Goal: Entertainment & Leisure: Consume media (video, audio)

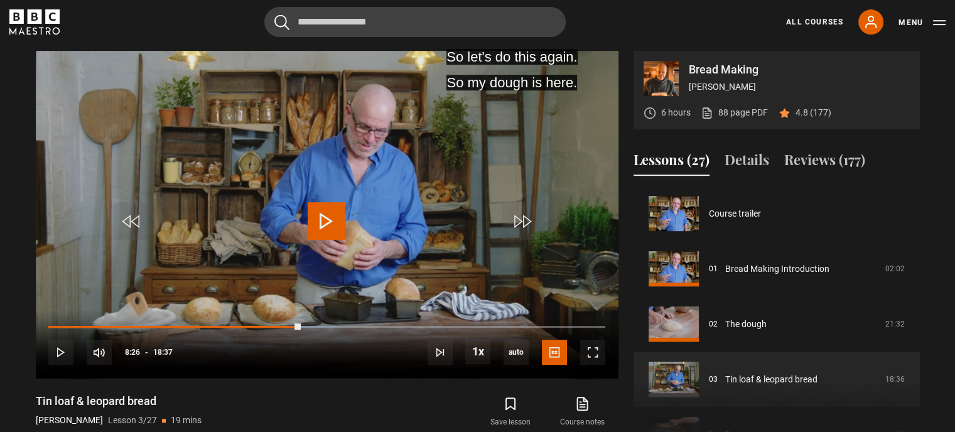
scroll to position [111, 0]
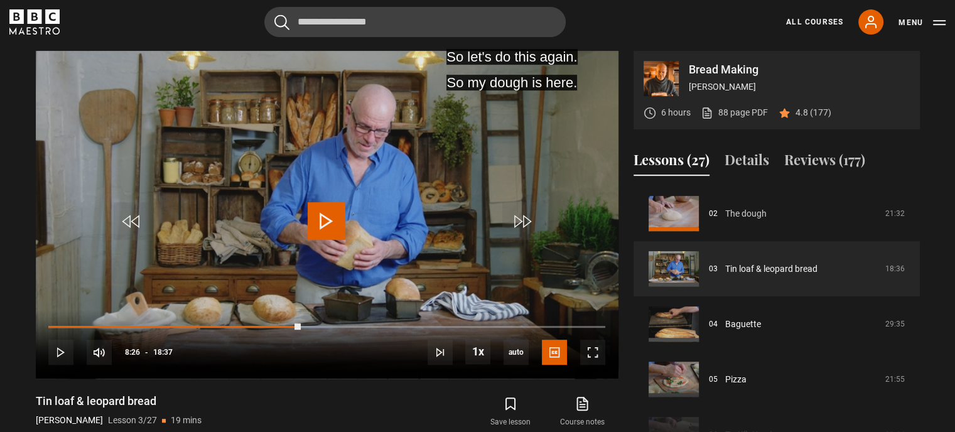
click at [747, 212] on link "The dough" at bounding box center [745, 213] width 41 height 13
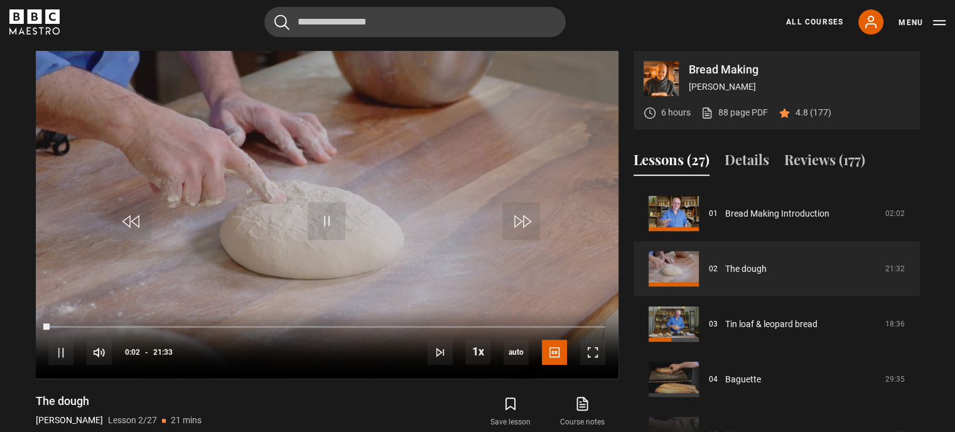
scroll to position [618, 0]
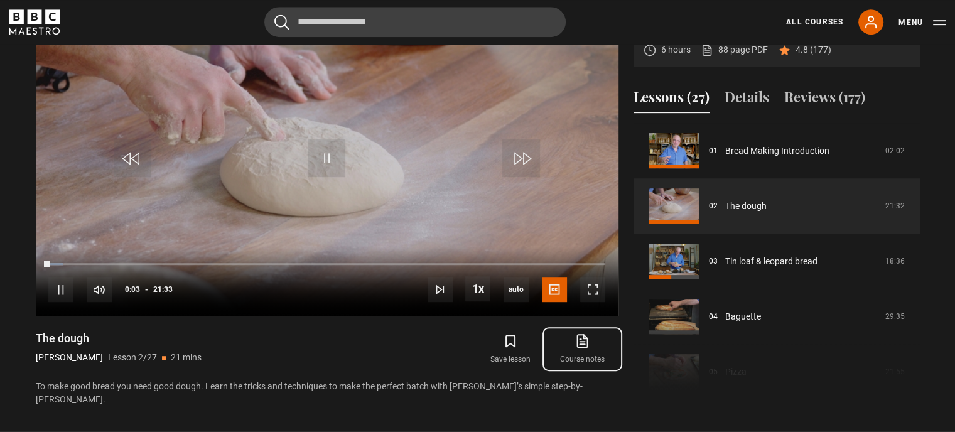
click at [580, 343] on icon at bounding box center [584, 339] width 8 height 9
click at [324, 157] on span "Video Player" at bounding box center [327, 158] width 38 height 38
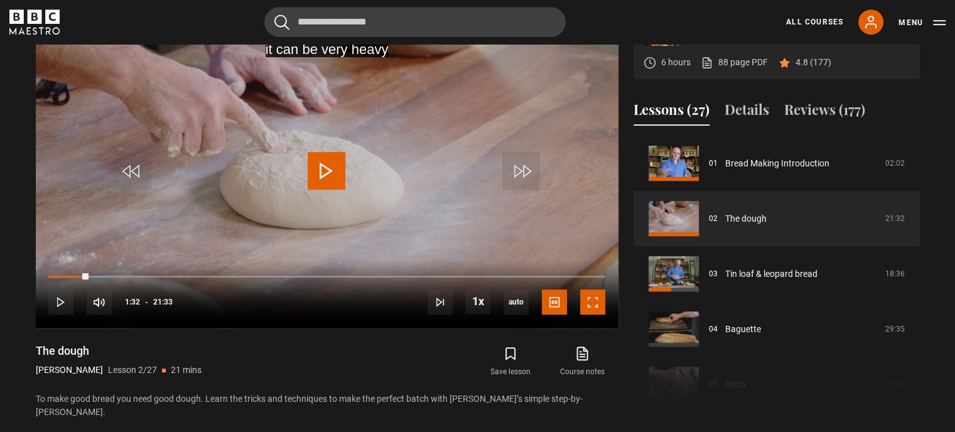
click at [585, 301] on span "Video Player" at bounding box center [592, 301] width 25 height 25
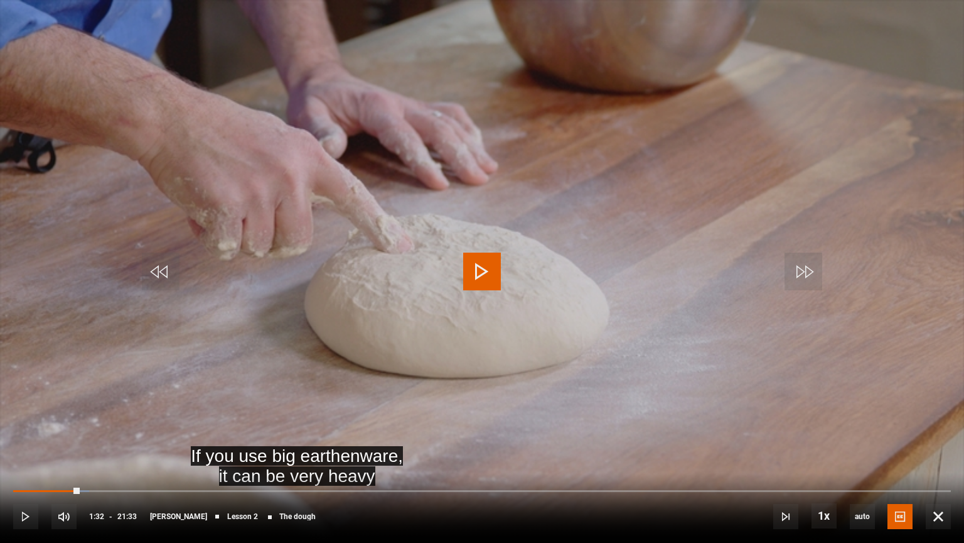
click at [475, 271] on span "Video Player" at bounding box center [482, 271] width 38 height 38
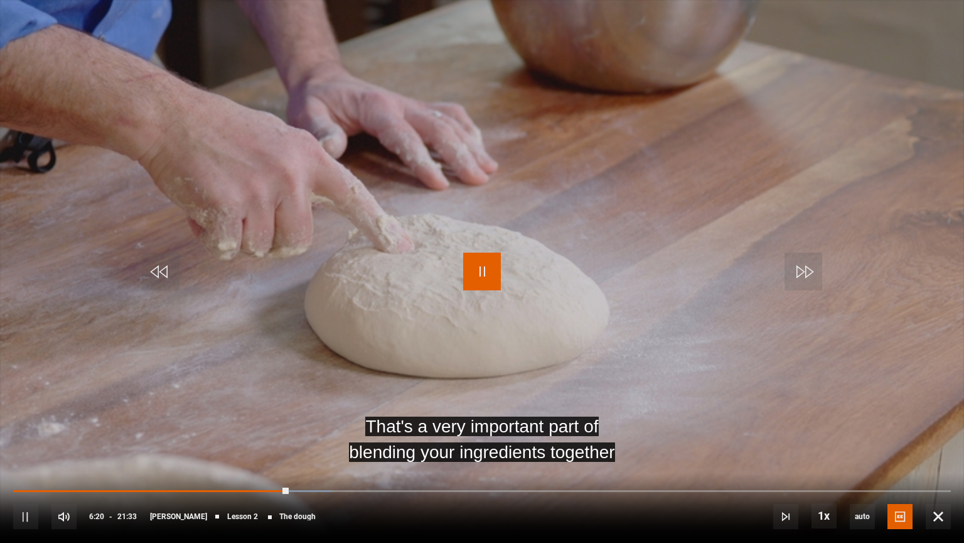
click at [480, 267] on span "Video Player" at bounding box center [482, 271] width 38 height 38
click at [0, 0] on div "05:57" at bounding box center [0, 0] width 0 height 0
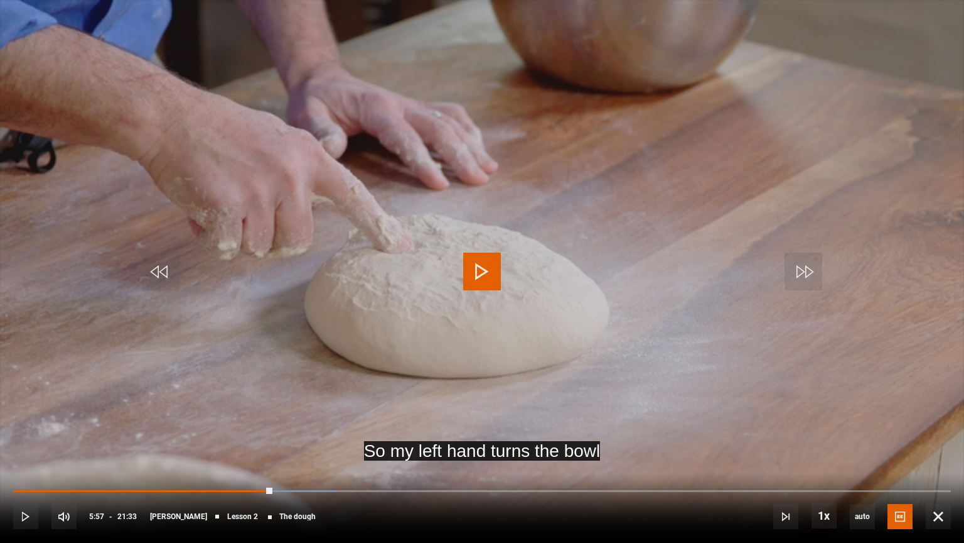
click at [489, 274] on span "Video Player" at bounding box center [482, 271] width 38 height 38
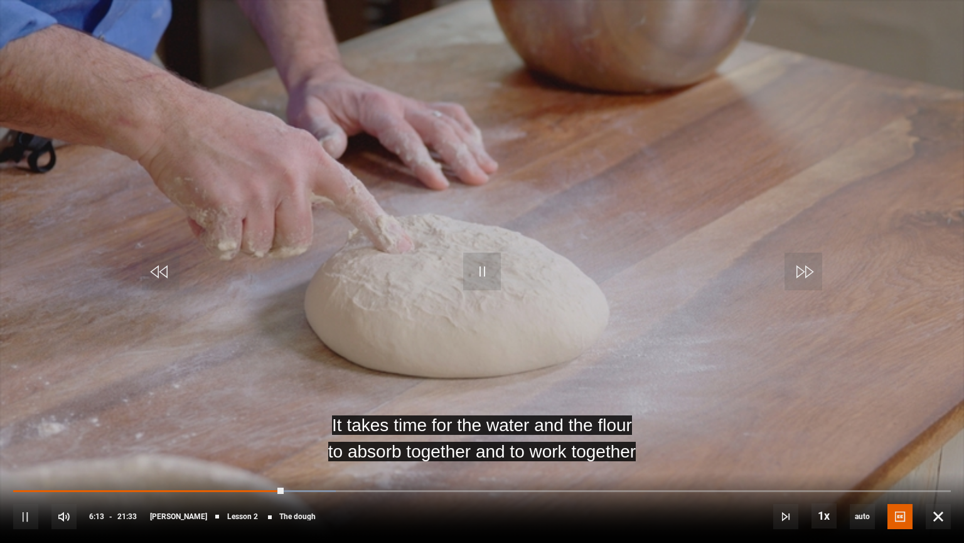
click at [419, 307] on video "Video Player" at bounding box center [482, 271] width 964 height 543
click at [475, 267] on span "Video Player" at bounding box center [482, 271] width 38 height 38
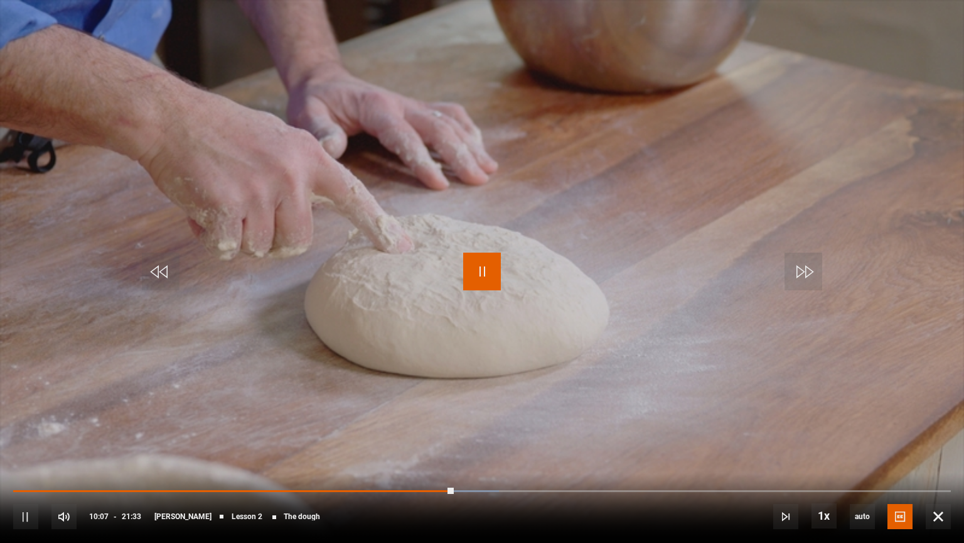
click at [481, 276] on span "Video Player" at bounding box center [482, 271] width 38 height 38
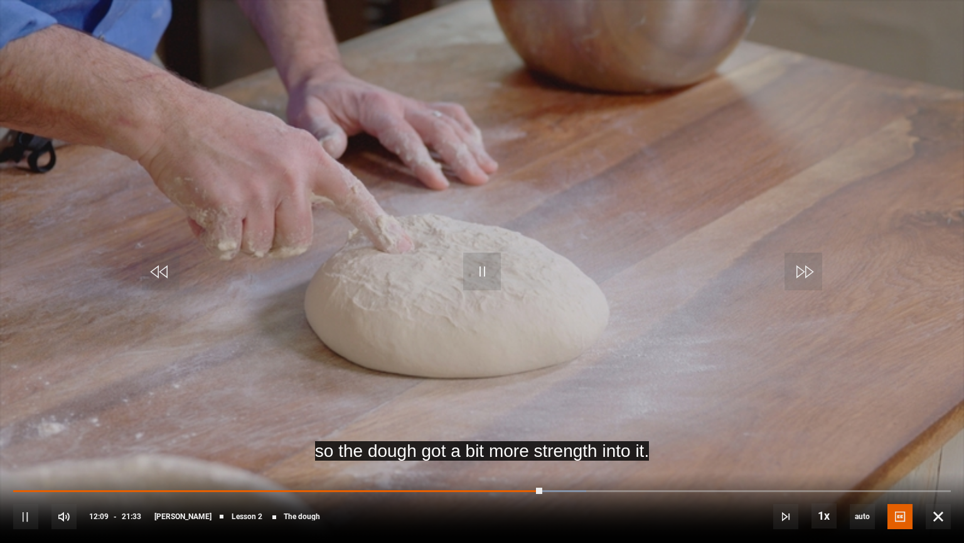
click at [530, 431] on div "Loaded : 61.10% 11:52 12:09" at bounding box center [482, 491] width 938 height 3
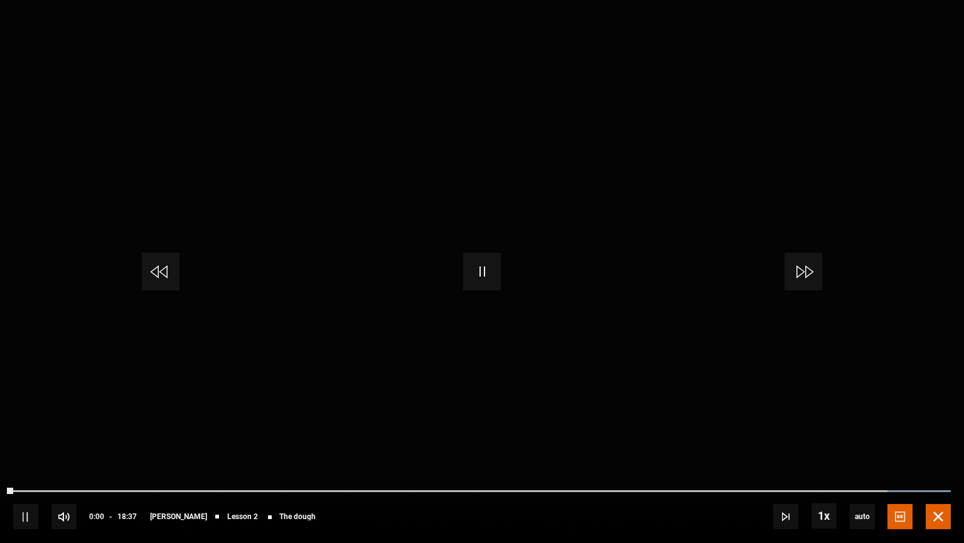
click at [936, 431] on span "Video Player" at bounding box center [938, 516] width 25 height 25
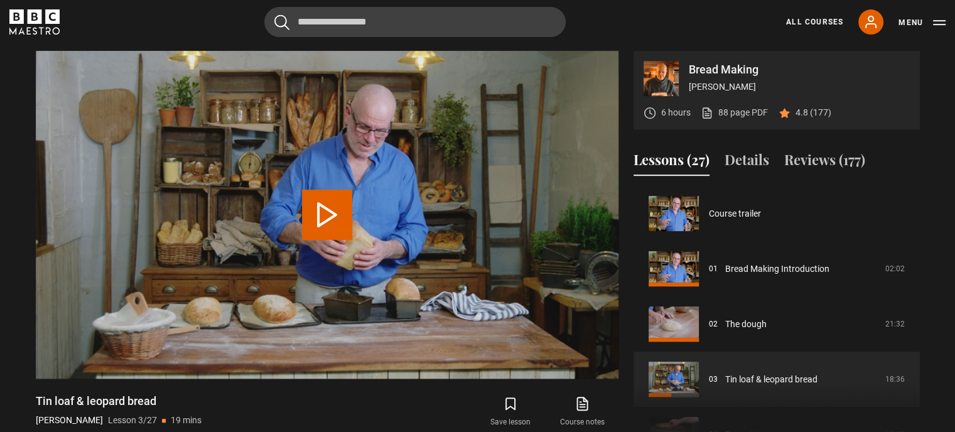
scroll to position [111, 0]
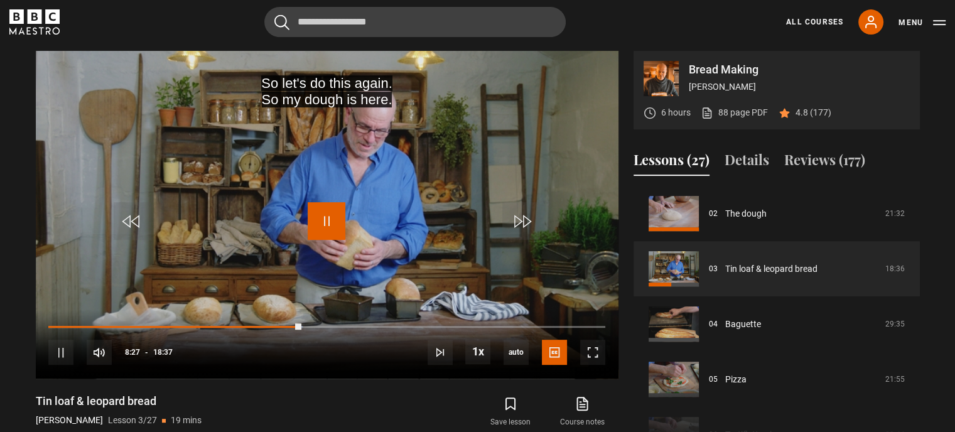
click at [332, 213] on span "Video Player" at bounding box center [327, 221] width 38 height 38
